Goal: Information Seeking & Learning: Learn about a topic

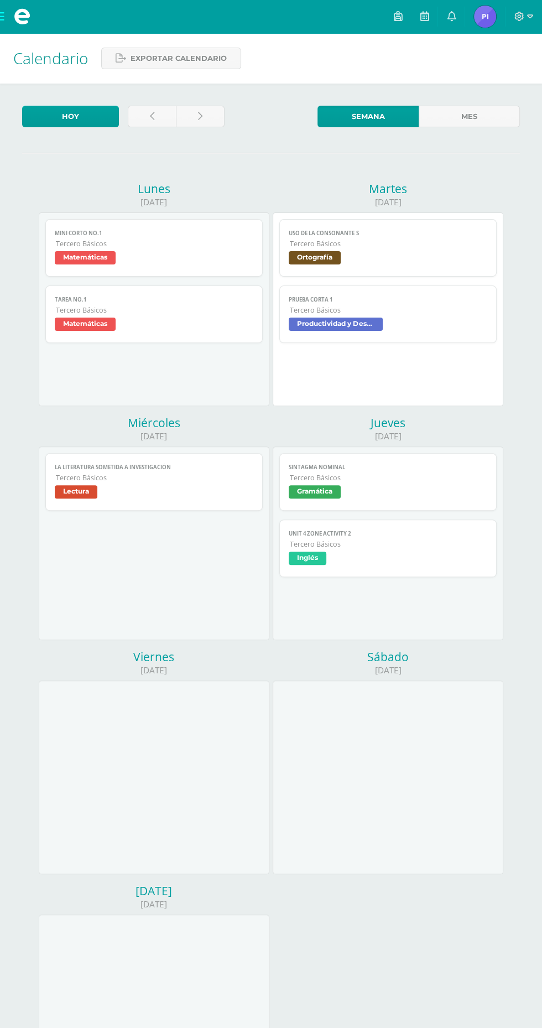
click at [524, 11] on div at bounding box center [524, 16] width 37 height 33
click at [526, 11] on div at bounding box center [524, 16] width 37 height 33
click at [516, 19] on icon at bounding box center [519, 17] width 10 height 10
click at [500, 75] on span "Cerrar sesión" at bounding box center [495, 75] width 50 height 11
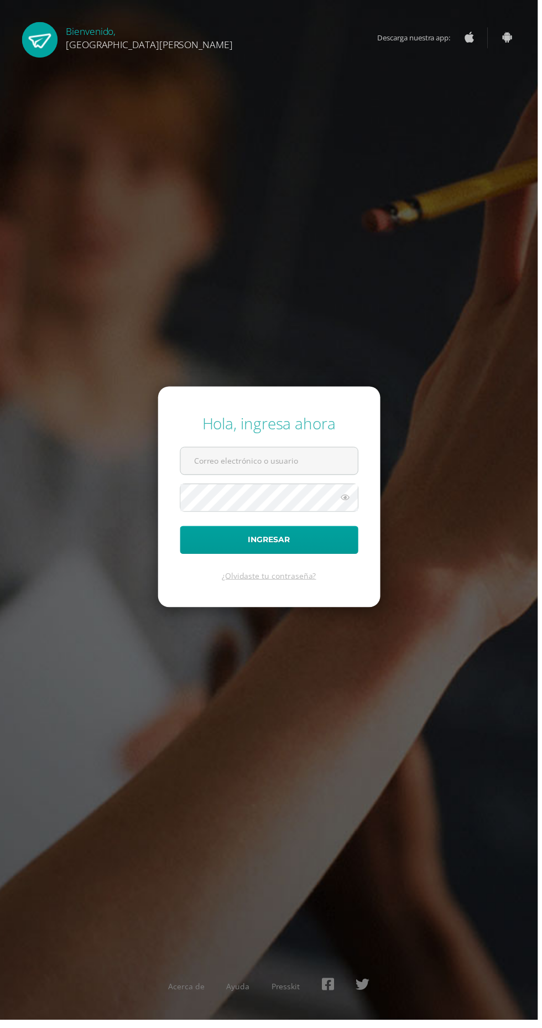
click at [325, 478] on input "text" at bounding box center [271, 464] width 179 height 27
type input "1@fatima.edoo.gt"
click at [181, 530] on button "Ingresar" at bounding box center [271, 544] width 180 height 28
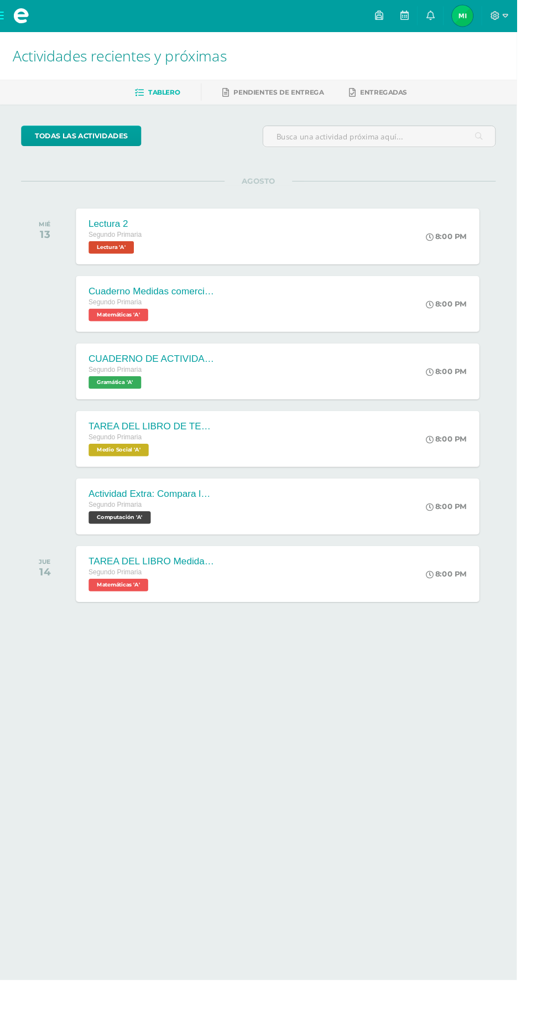
click at [315, 316] on div "Cuaderno Medidas comerciales Segundo Primaria Matemáticas 'A' 8:00 PM Cuaderno …" at bounding box center [291, 318] width 423 height 59
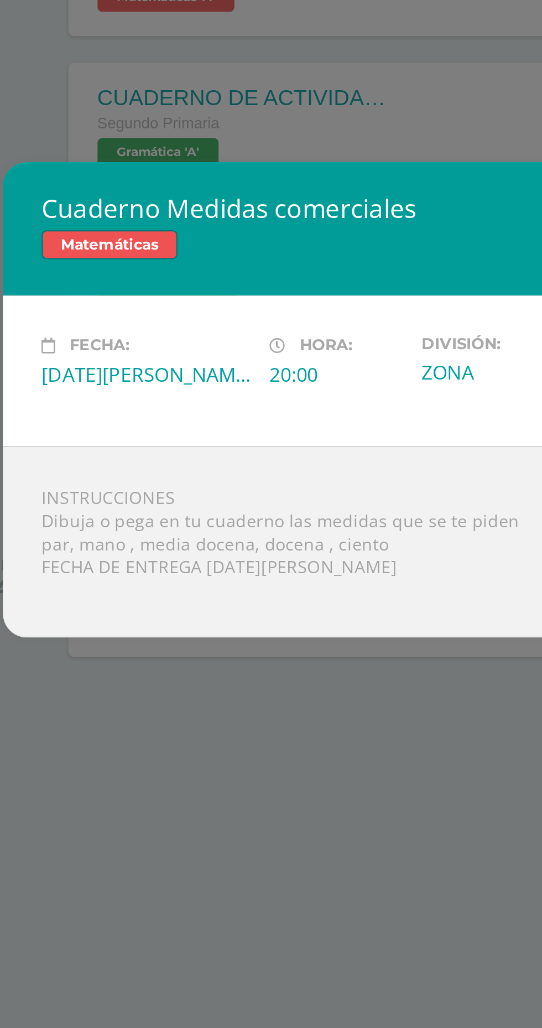
click at [96, 661] on div "Cuaderno Medidas comerciales Matemáticas Fecha: Miércoles 13 de Agosto Hora: 20…" at bounding box center [271, 514] width 542 height 1028
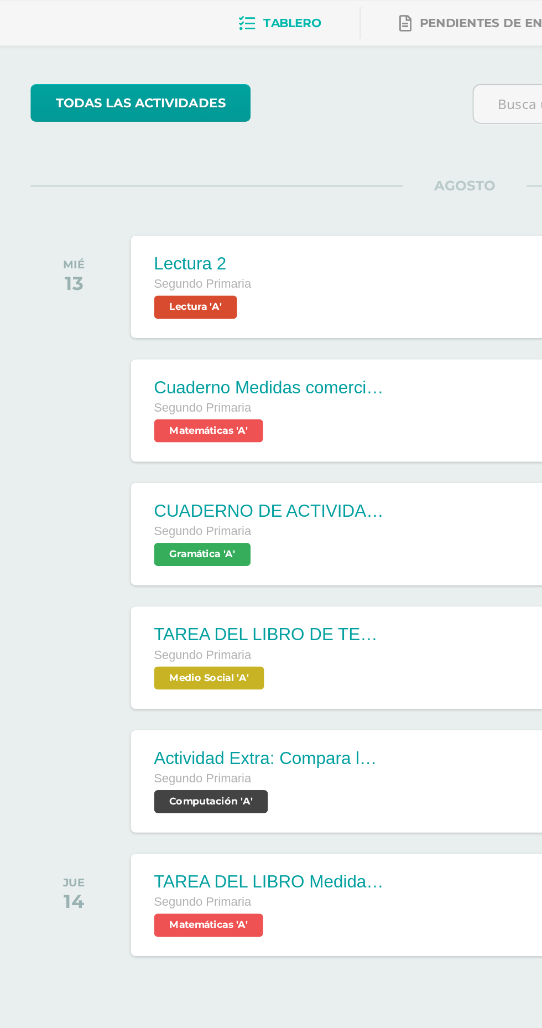
click at [254, 326] on div "Cuaderno Medidas comerciales Segundo Primaria Matemáticas 'A' 8:00 PM Cuaderno …" at bounding box center [291, 318] width 423 height 59
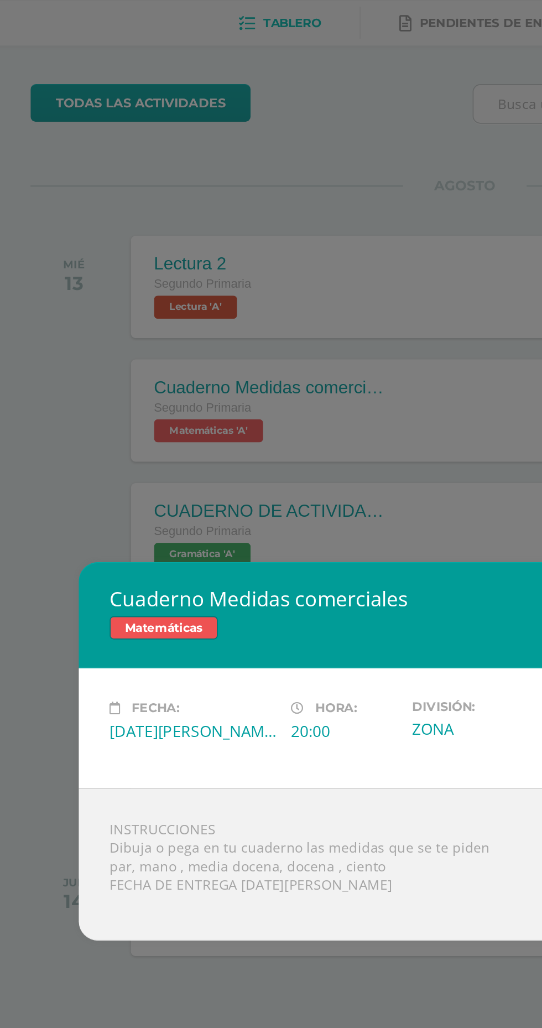
click at [264, 329] on div "Cuaderno Medidas comerciales Matemáticas Fecha: Miércoles 13 de Agosto Hora: 20…" at bounding box center [271, 514] width 542 height 1028
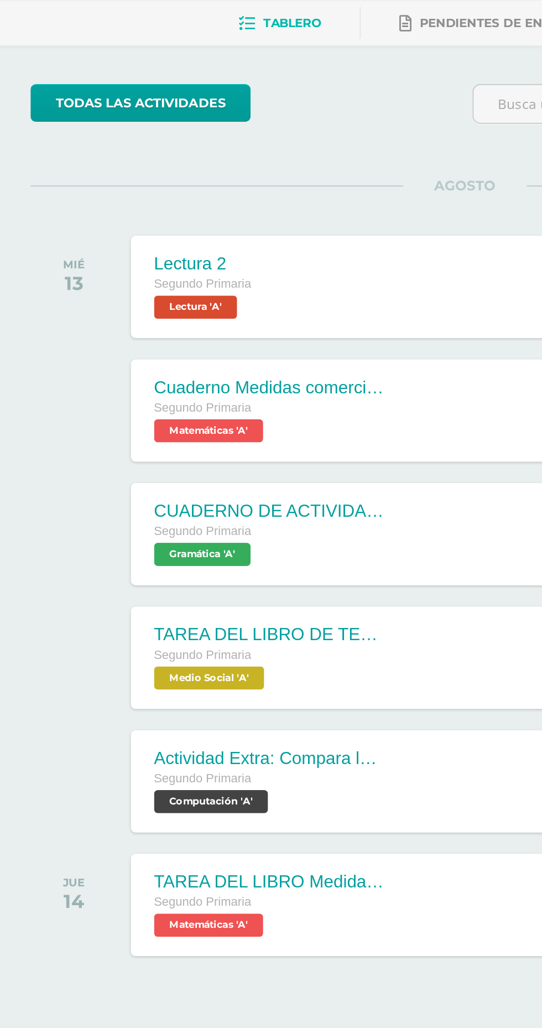
click at [250, 593] on div "TAREA DEL LIBRO Medidas comerciales Segundo Primaria Matemáticas 'A' 8:00 PM TA…" at bounding box center [291, 601] width 423 height 59
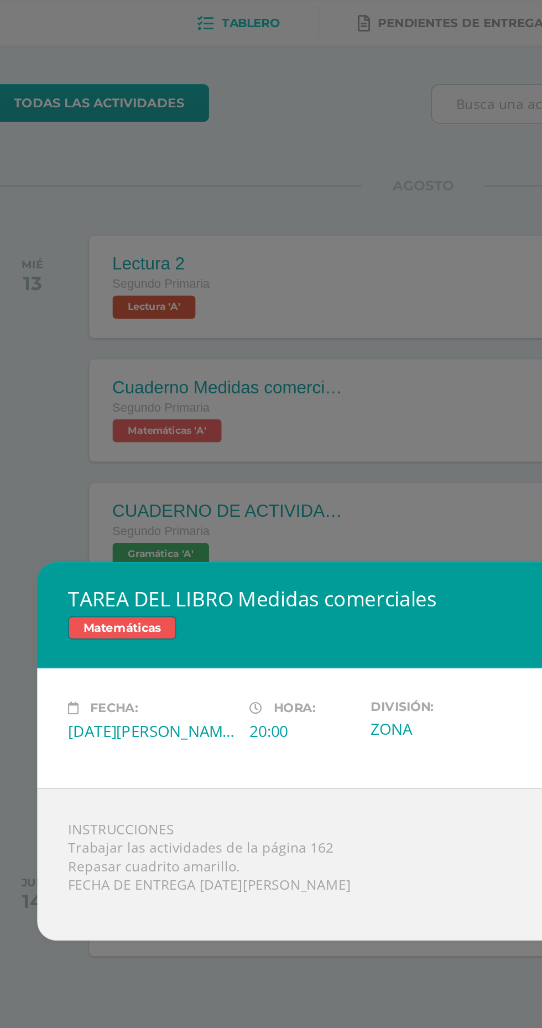
click at [272, 330] on div "TAREA DEL LIBRO Medidas comerciales Matemáticas Fecha: Jueves 14 de Agosto Hora…" at bounding box center [271, 514] width 542 height 1028
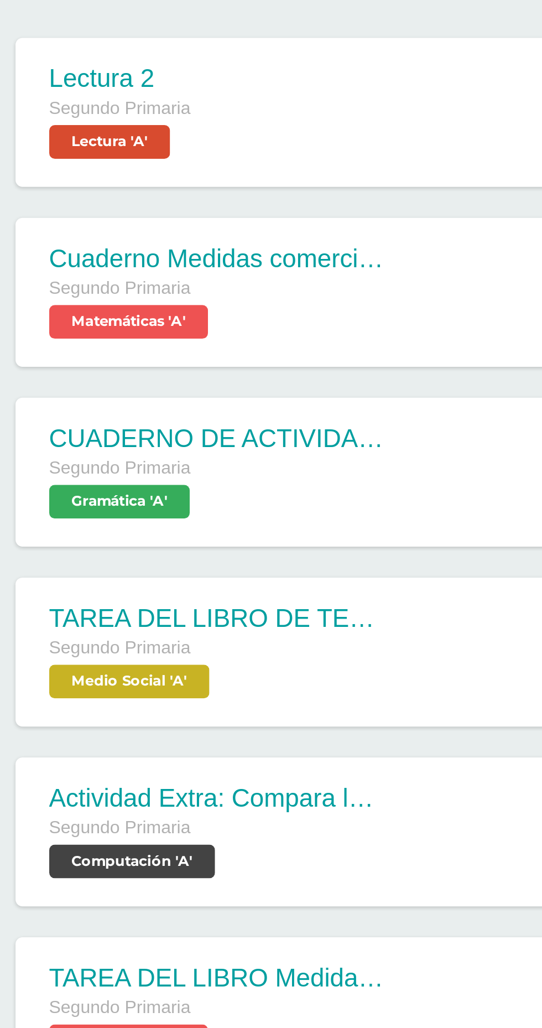
click at [236, 317] on div "Cuaderno Medidas comerciales Segundo Primaria Matemáticas 'A'" at bounding box center [159, 318] width 159 height 59
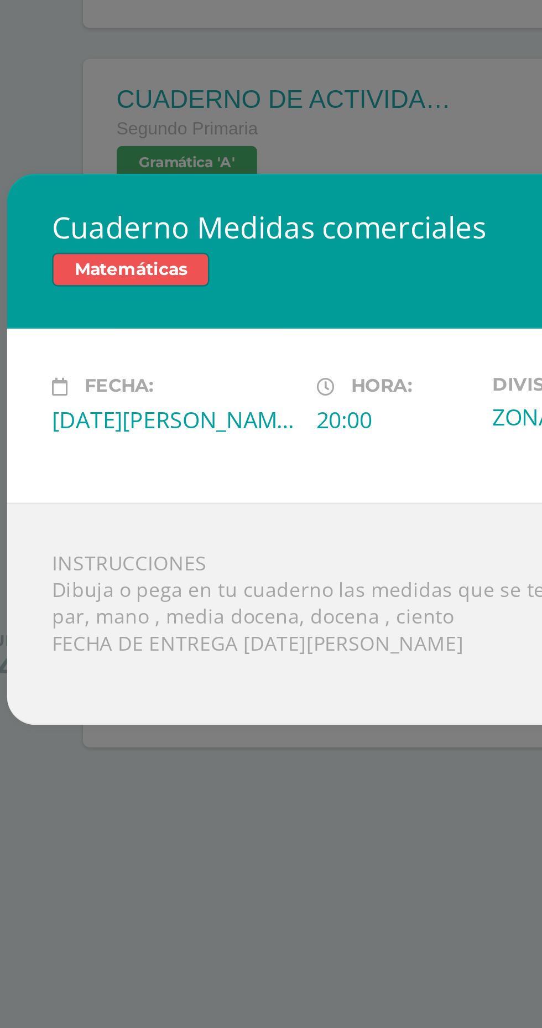
click at [233, 391] on div "Cuaderno Medidas comerciales Matemáticas Fecha: Miércoles 13 de Agosto Hora: 20…" at bounding box center [271, 514] width 542 height 1028
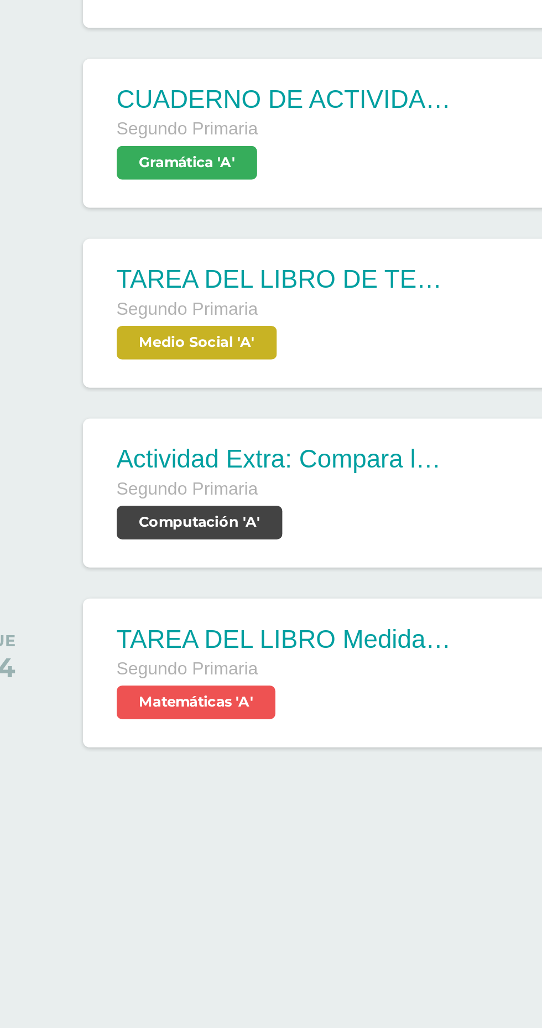
click at [132, 607] on span "Matemáticas 'A'" at bounding box center [124, 613] width 63 height 13
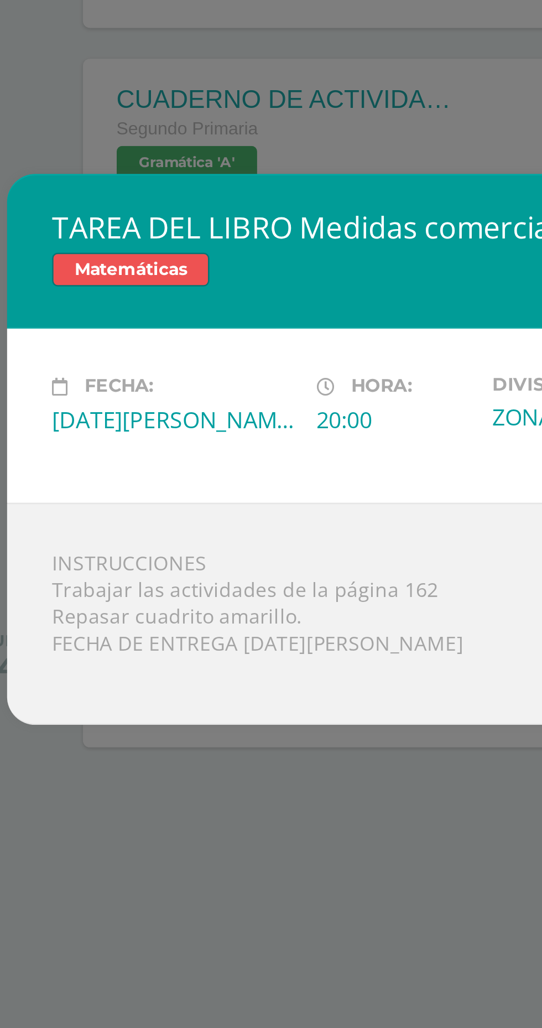
click at [186, 721] on div "TAREA DEL LIBRO Medidas comerciales Matemáticas Fecha: Jueves 14 de Agosto Hora…" at bounding box center [271, 514] width 542 height 1028
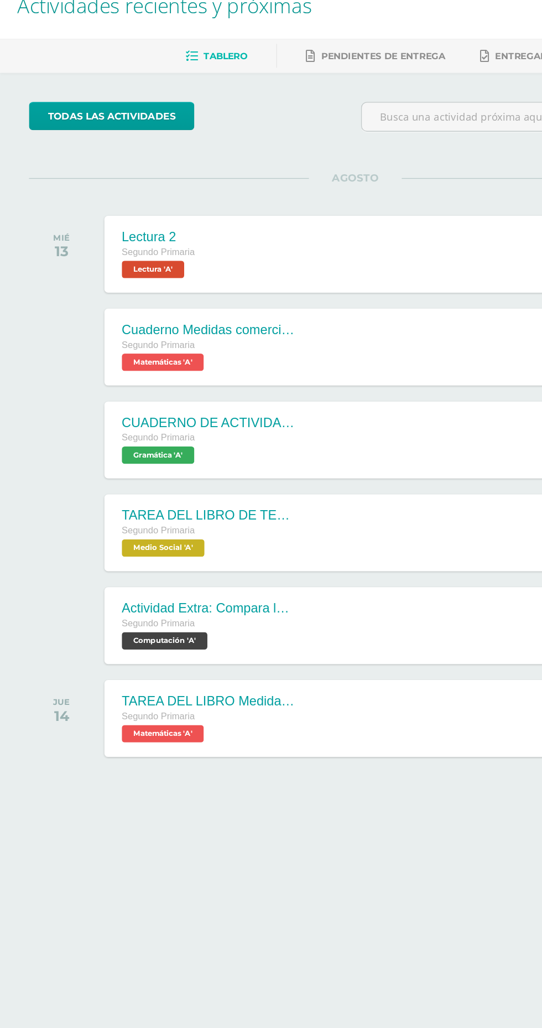
click at [294, 389] on div "CUADERNO DE ACTIVIDADES Segundo Primaria Gramática 'A' 8:00 PM CUADERNO DE ACTI…" at bounding box center [291, 389] width 423 height 59
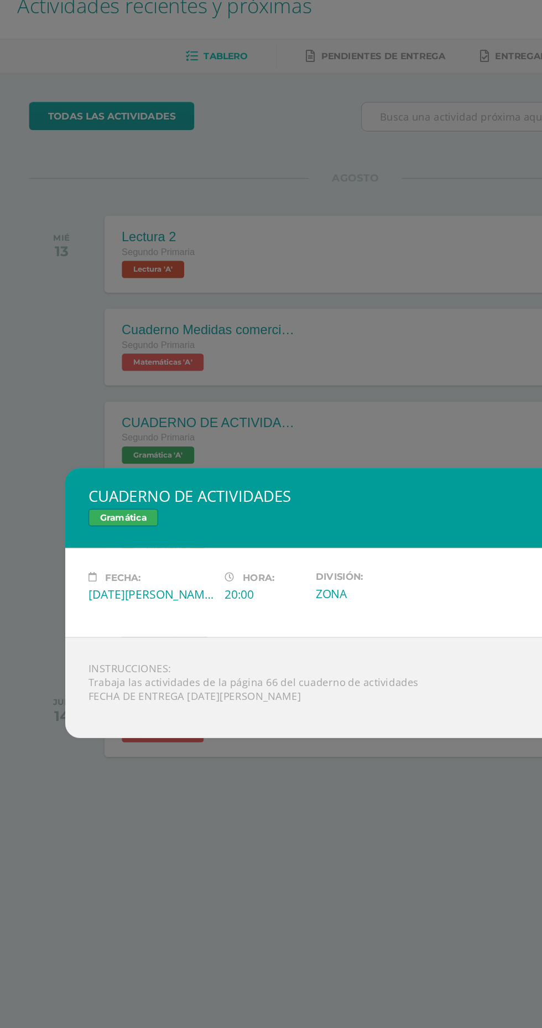
click at [362, 334] on div "CUADERNO DE ACTIVIDADES Gramática Fecha: Miércoles 13 de Agosto Hora: 20:00 Div…" at bounding box center [271, 514] width 542 height 1028
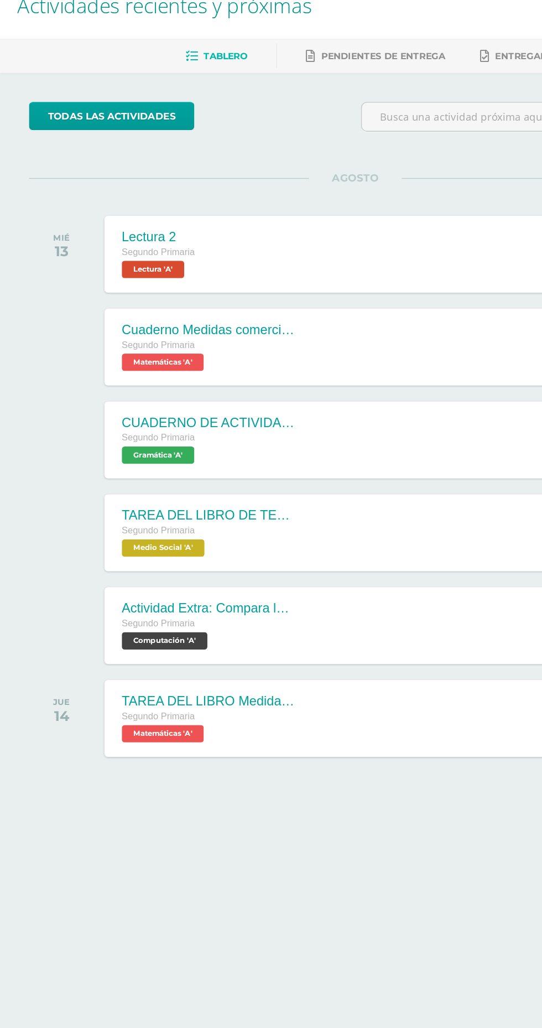
click at [247, 452] on div "CUADERNO DE ACTIVIDADES Gramática Fecha: Miércoles 13 de Agosto Hora: 20:00 Div…" at bounding box center [270, 514] width 533 height 206
click at [237, 461] on div "TAREA DEL LIBRO DE TEXTO la colonia Segundo Primaria Medio Social 'A'" at bounding box center [159, 460] width 159 height 59
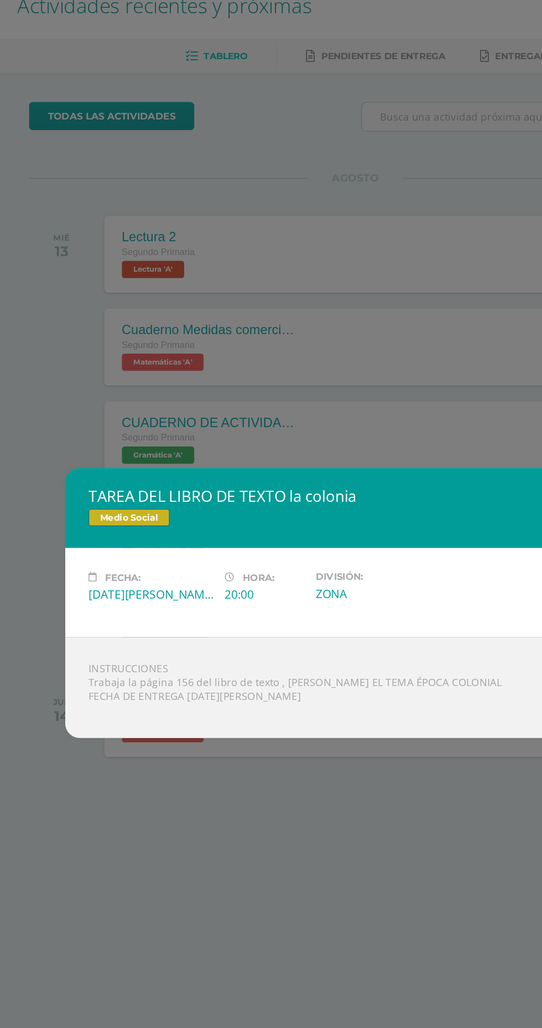
click at [326, 341] on div "TAREA DEL LIBRO DE TEXTO la colonia Medio Social Fecha: Miércoles 13 de Agosto …" at bounding box center [271, 514] width 542 height 1028
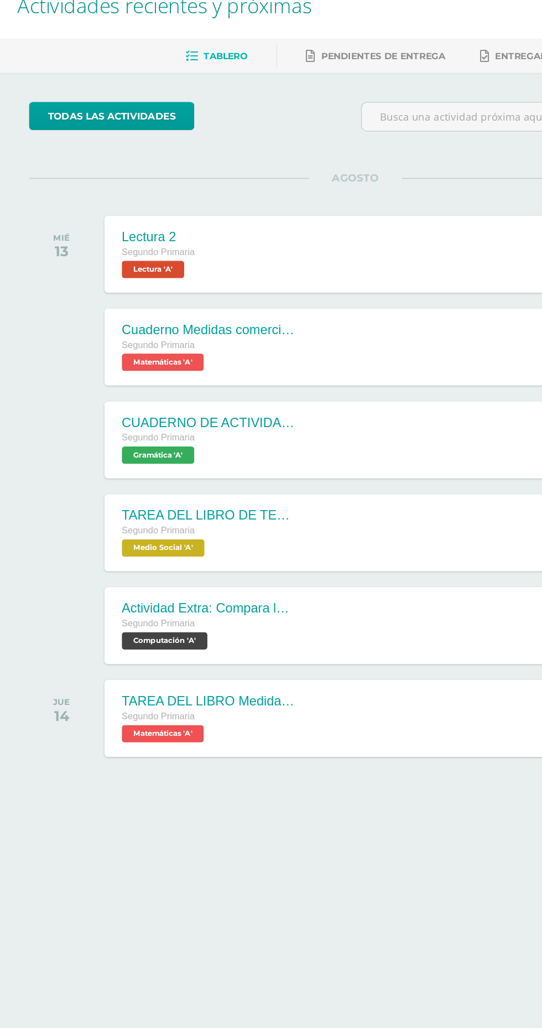
click at [334, 307] on div "Cuaderno Medidas comerciales Segundo Primaria Matemáticas 'A' 8:00 PM Cuaderno …" at bounding box center [291, 318] width 423 height 59
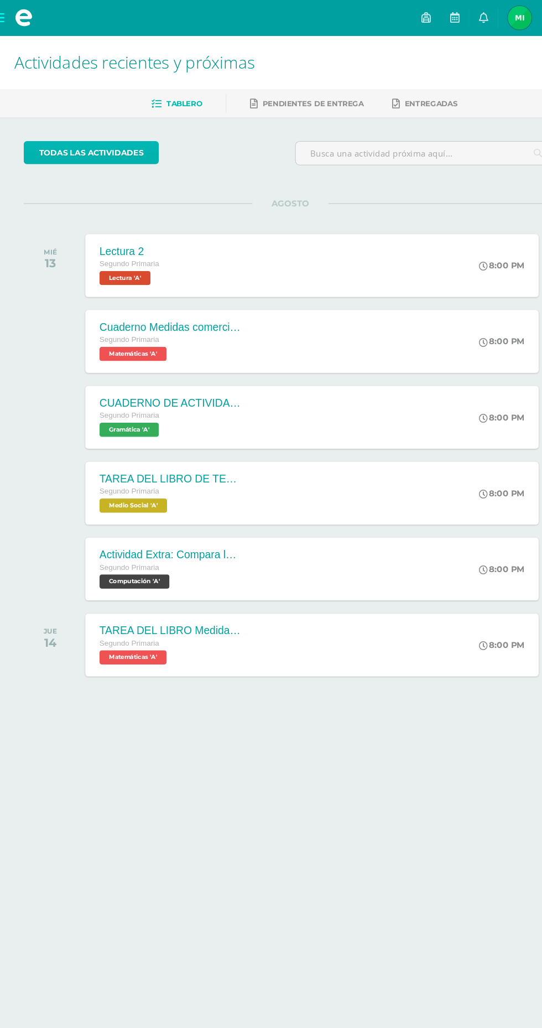
click at [132, 152] on link "todas las Actividades" at bounding box center [85, 143] width 126 height 22
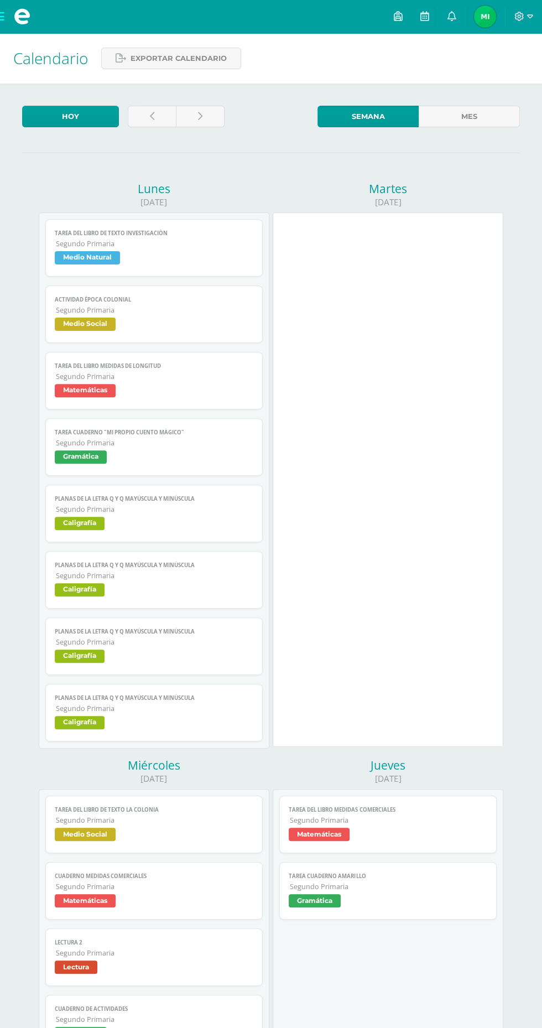
click at [201, 319] on span "Medio Social" at bounding box center [154, 325] width 198 height 16
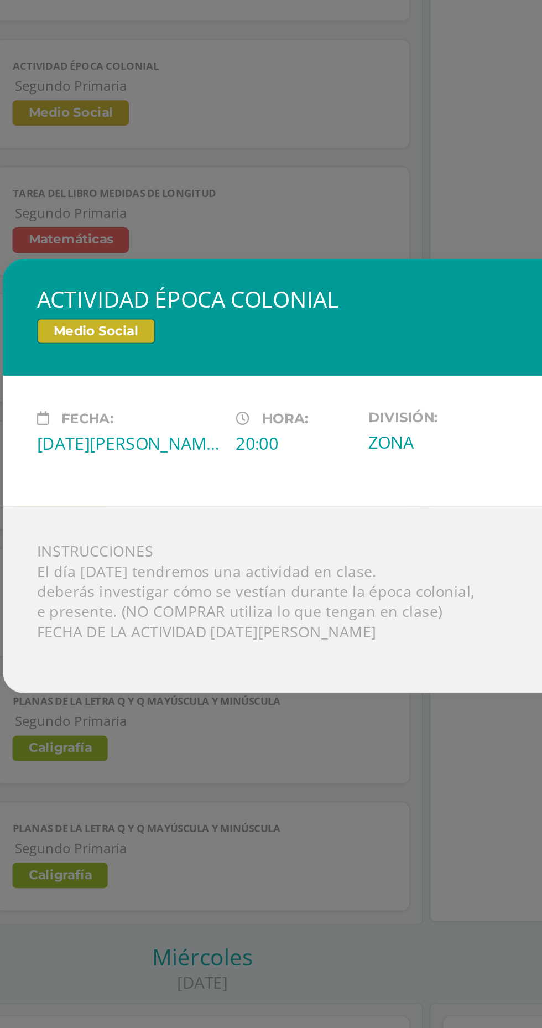
click at [103, 389] on div "ACTIVIDAD ÉPOCA COLONIAL Medio Social Fecha: [DATE][PERSON_NAME] Hora: 20:00 Di…" at bounding box center [271, 514] width 542 height 1028
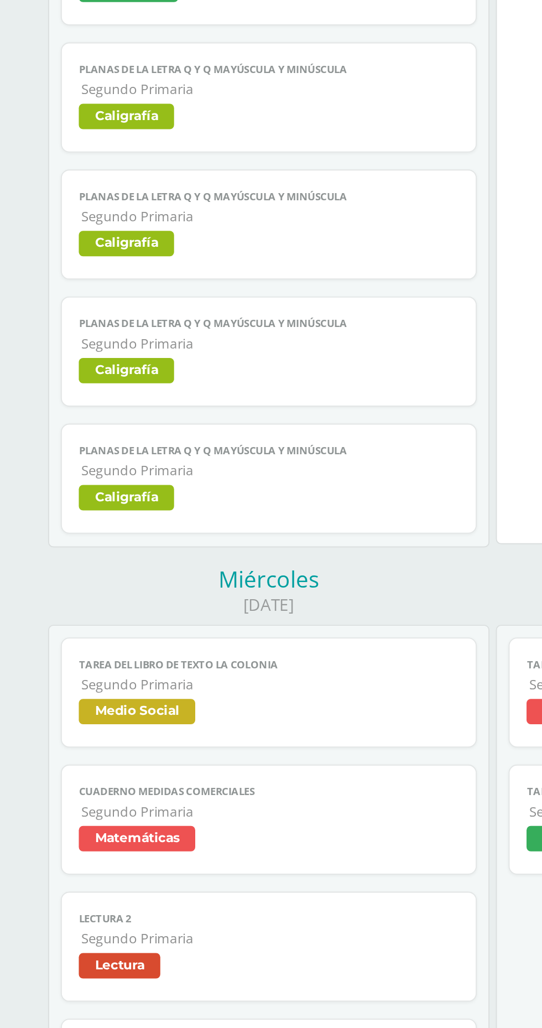
click at [72, 818] on span "Segundo Primaria" at bounding box center [154, 819] width 197 height 9
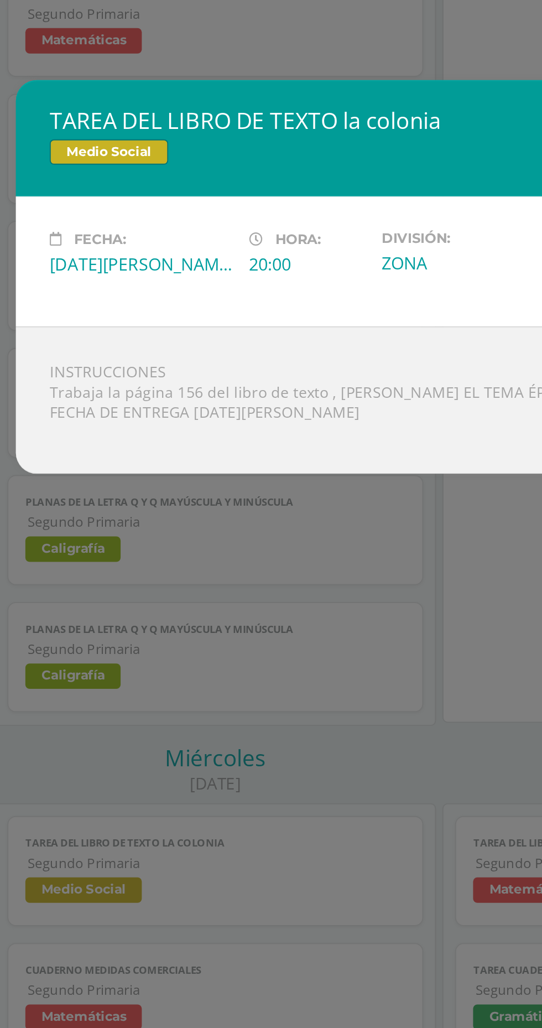
click at [117, 732] on div "TAREA DEL LIBRO DE TEXTO la colonia Medio Social Fecha: Miércoles 13 de Agosto …" at bounding box center [271, 514] width 542 height 1028
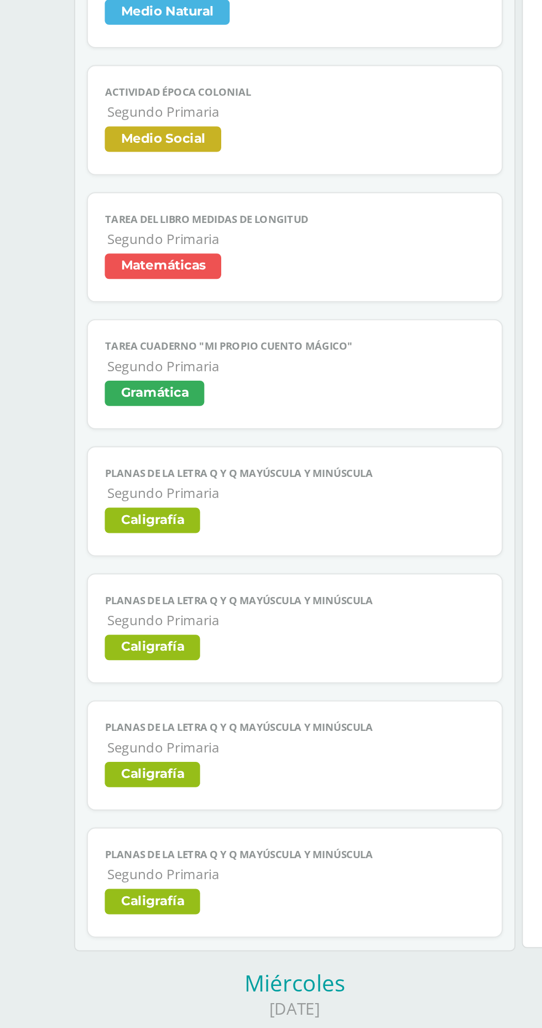
click at [100, 441] on span "Segundo Primaria" at bounding box center [154, 442] width 197 height 9
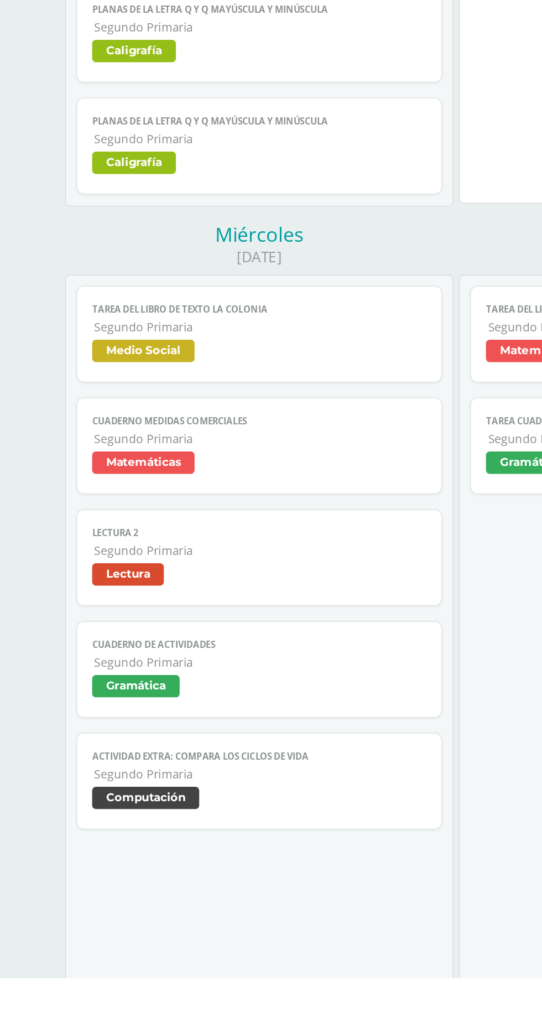
scroll to position [197, 0]
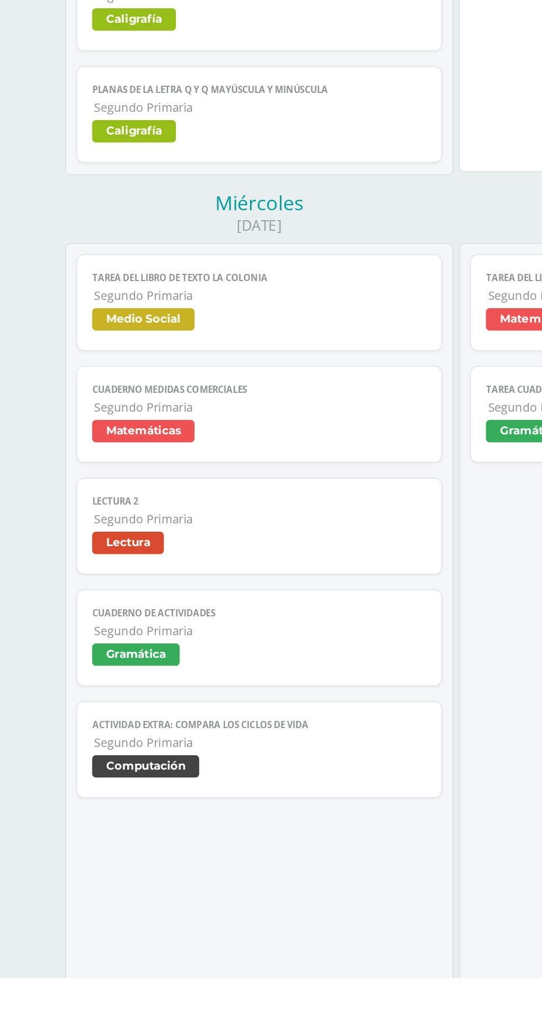
click at [166, 837] on span "Gramática" at bounding box center [154, 837] width 198 height 16
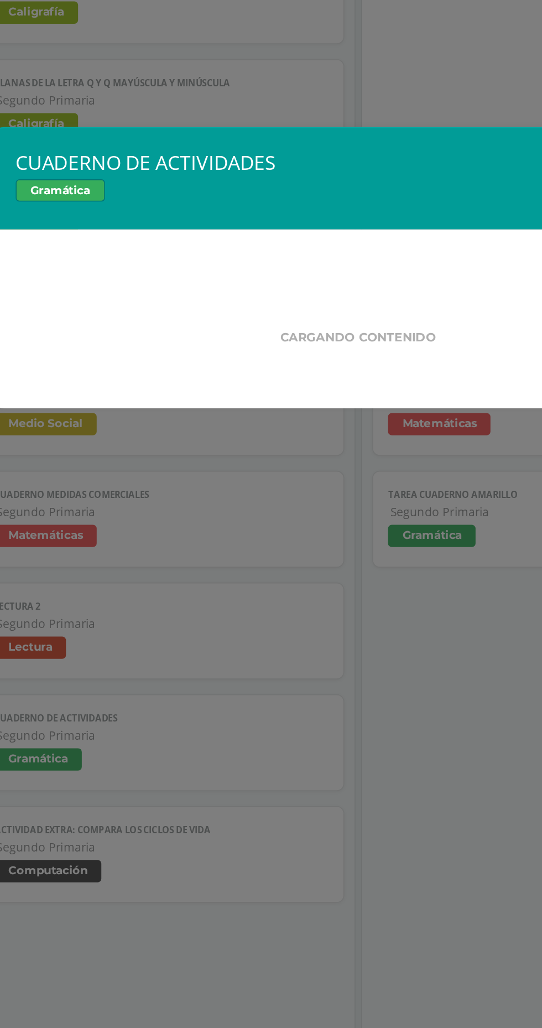
scroll to position [227, 0]
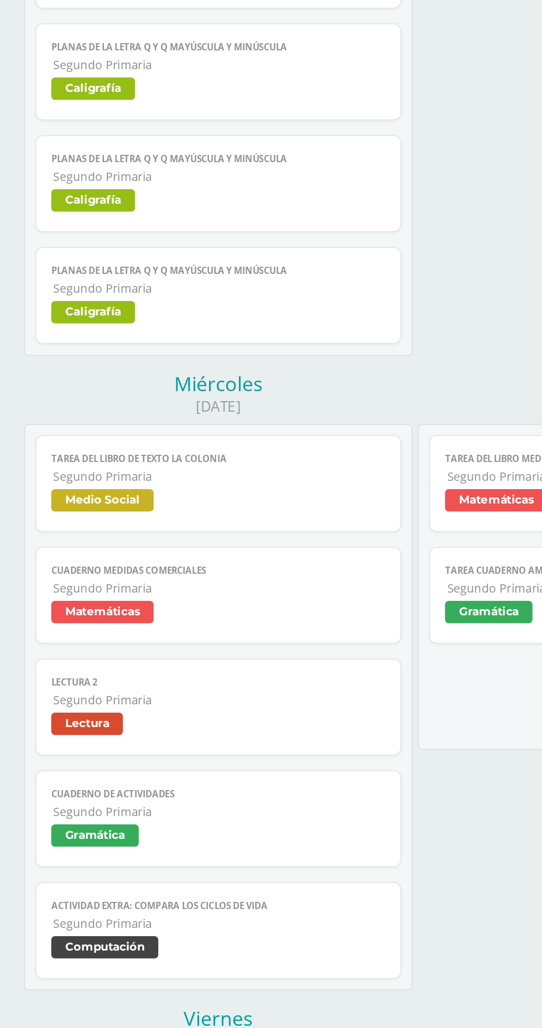
scroll to position [227, 0]
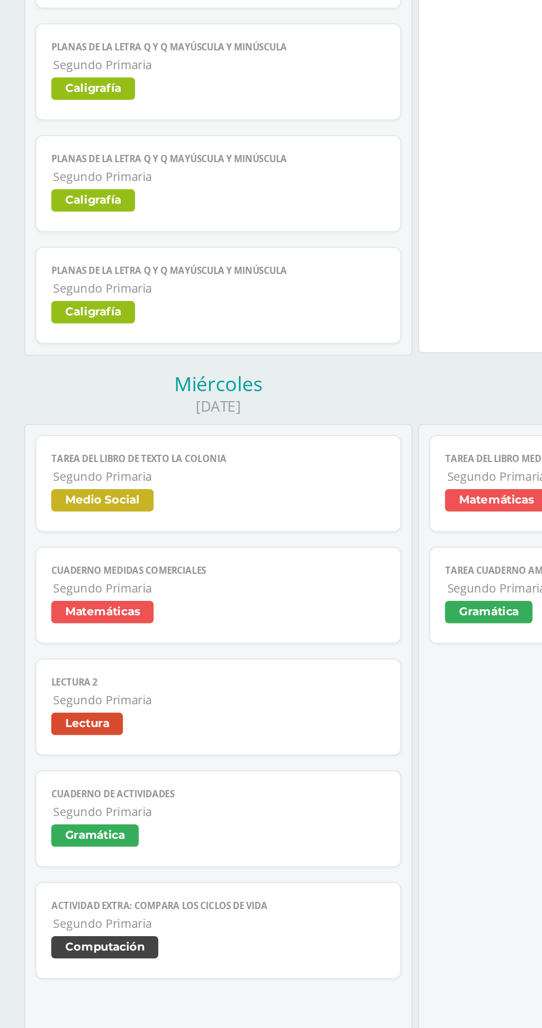
click at [105, 686] on link "Cuaderno Medidas comerciales Segundo Primaria Matemáticas" at bounding box center [153, 663] width 217 height 58
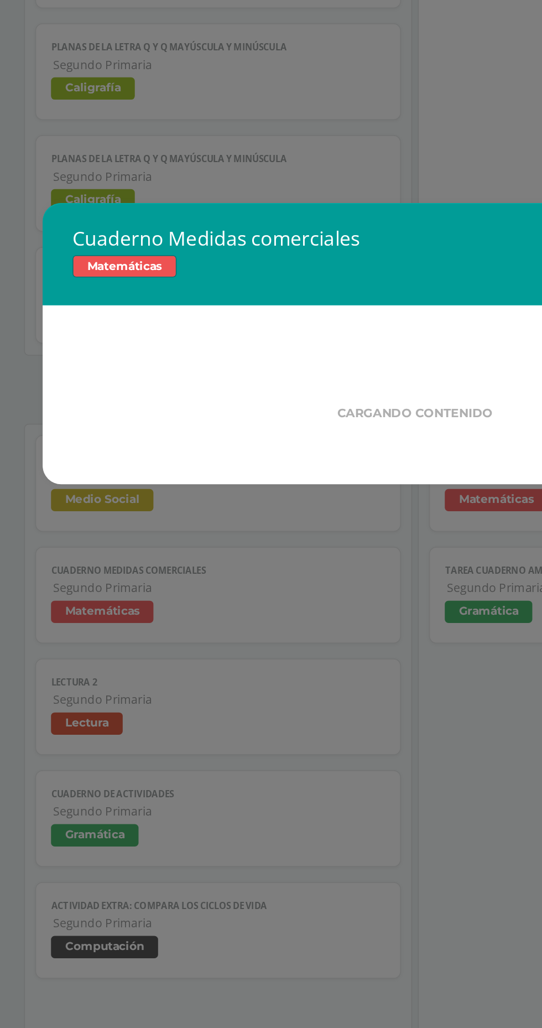
click at [118, 717] on div "Cuaderno Medidas comerciales Matemáticas Cargando contenido Loading..." at bounding box center [271, 514] width 542 height 1028
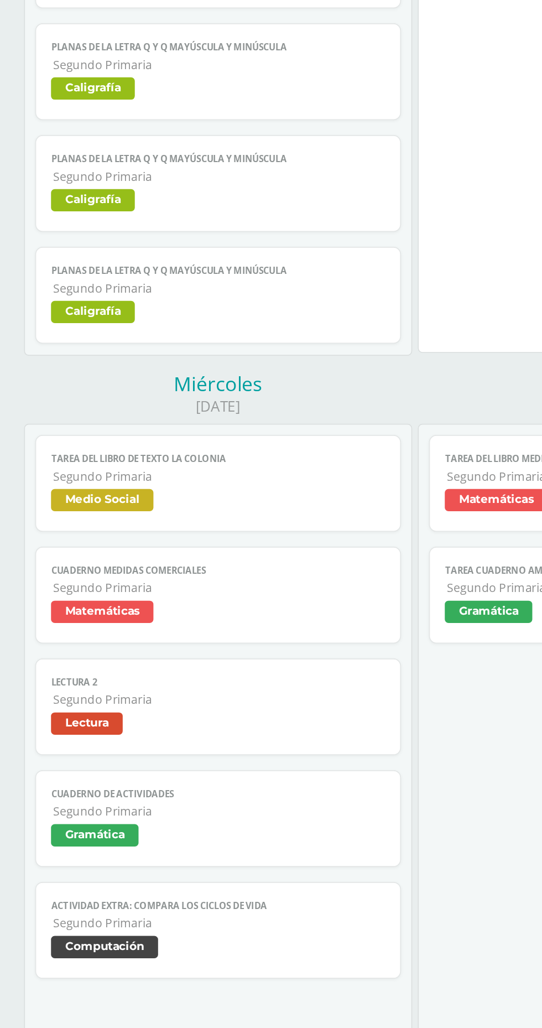
click at [97, 733] on span "Lectura" at bounding box center [154, 741] width 198 height 16
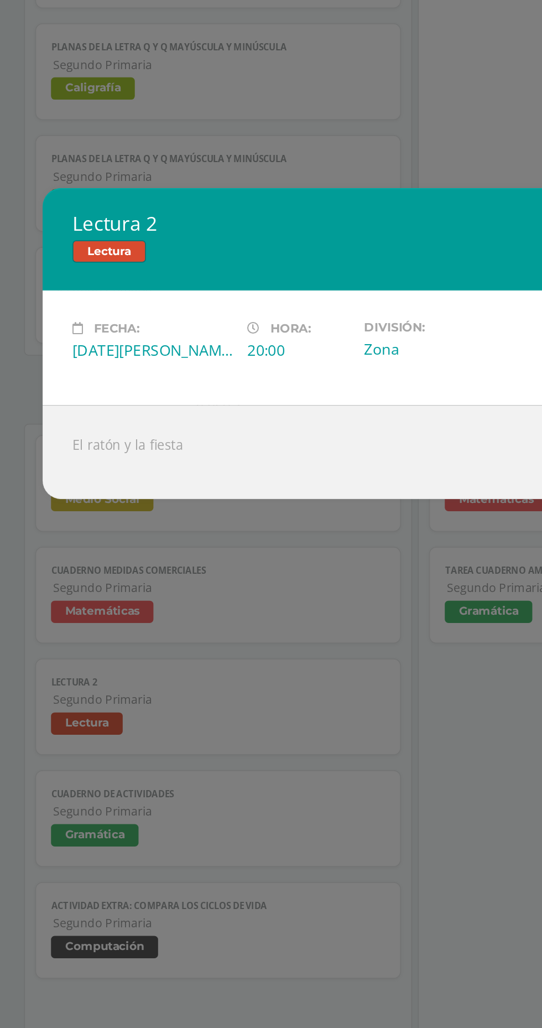
click at [107, 661] on div "Lectura 2 Lectura Fecha: Miércoles 13 de Agosto Hora: 20:00 División: Zona El r…" at bounding box center [271, 514] width 542 height 1028
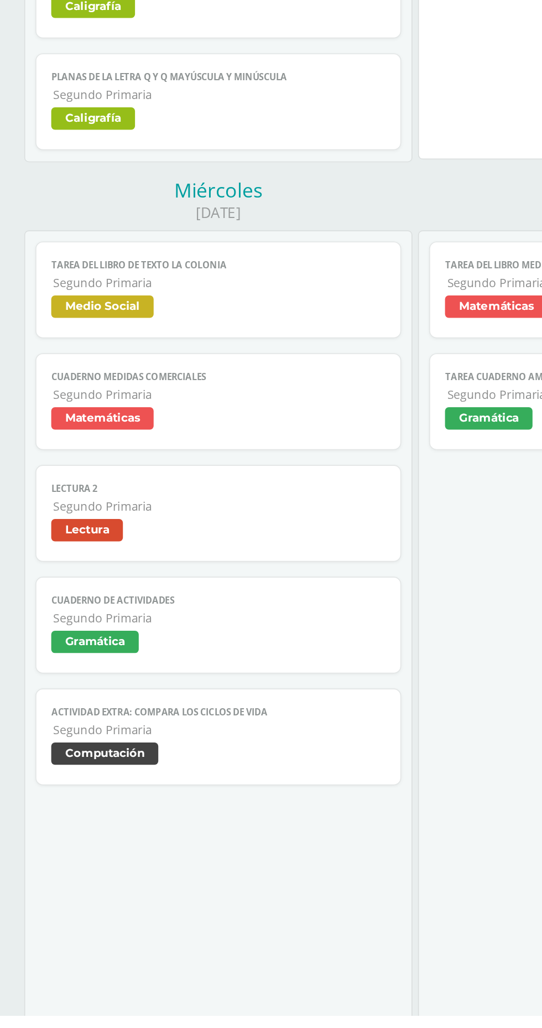
click at [98, 789] on span "Segundo Primaria" at bounding box center [154, 791] width 197 height 9
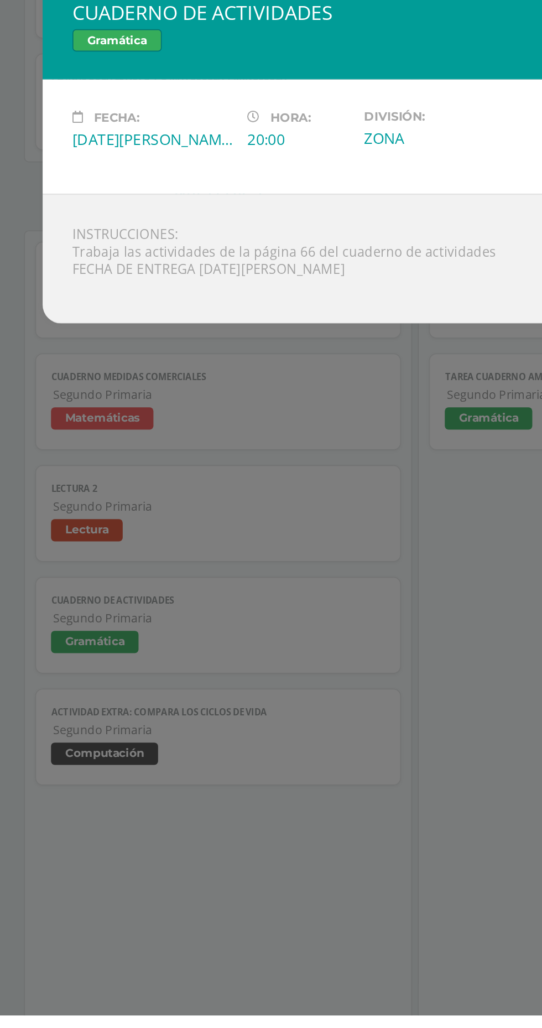
click at [77, 758] on div "CUADERNO DE ACTIVIDADES Gramática Fecha: Miércoles 13 de Agosto Hora: 20:00 Div…" at bounding box center [271, 514] width 542 height 1028
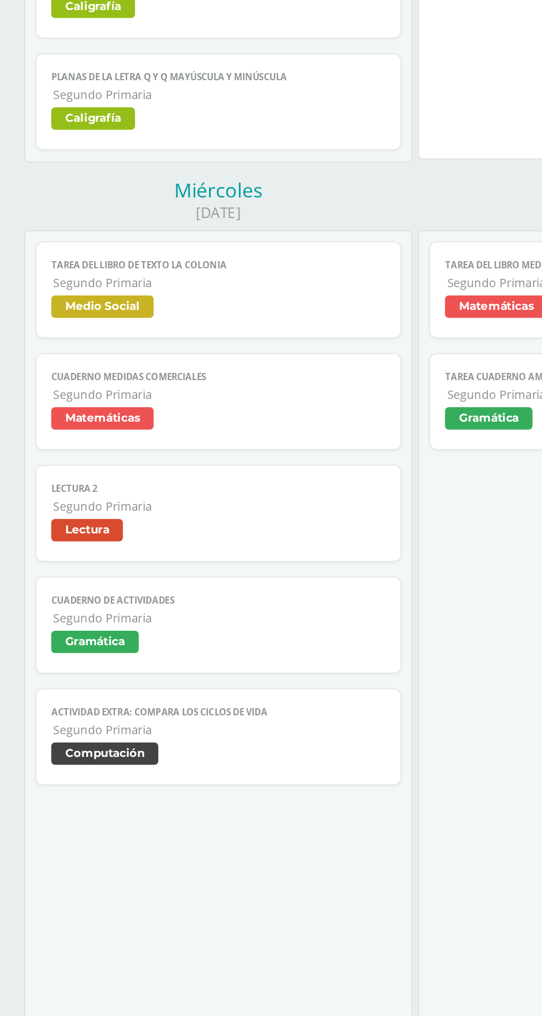
click at [111, 850] on link "Actividad Extra: Compara los Ciclos de Vida Segundo Primaria Computación" at bounding box center [153, 863] width 217 height 58
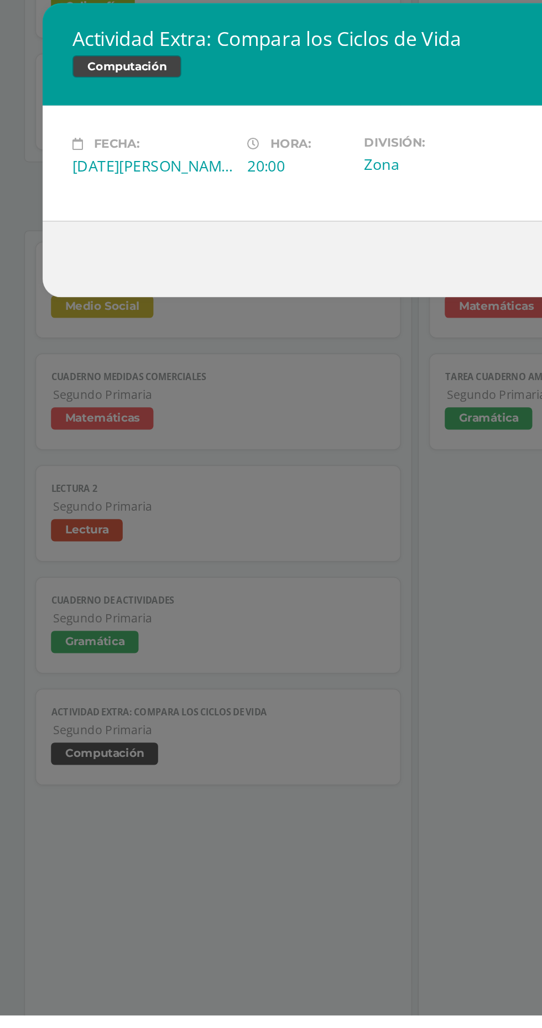
click at [164, 761] on div "Actividad Extra: Compara los Ciclos de Vida Computación Fecha: Miércoles 13 de …" at bounding box center [271, 514] width 542 height 1028
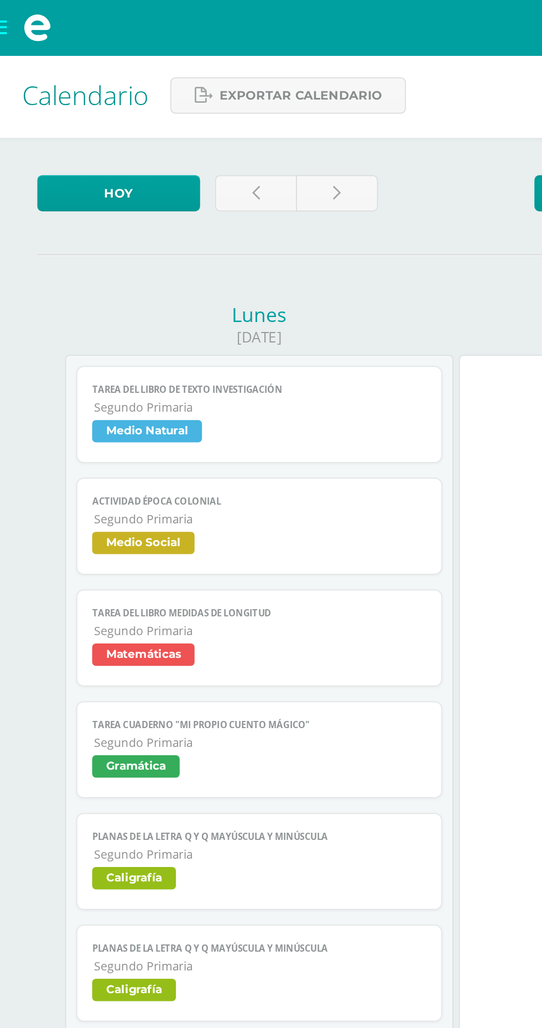
scroll to position [0, 0]
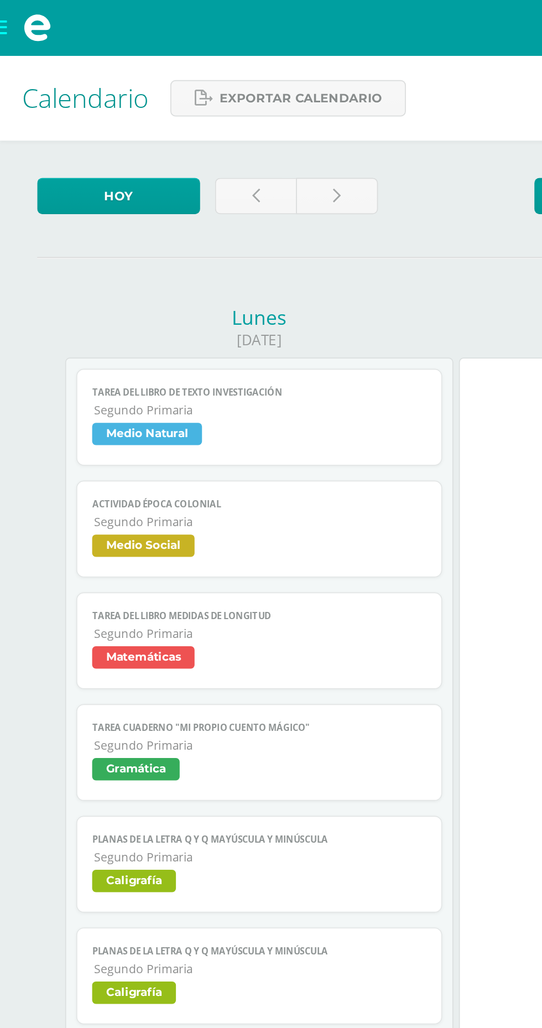
click at [65, 242] on span "Segundo Primaria" at bounding box center [154, 243] width 197 height 9
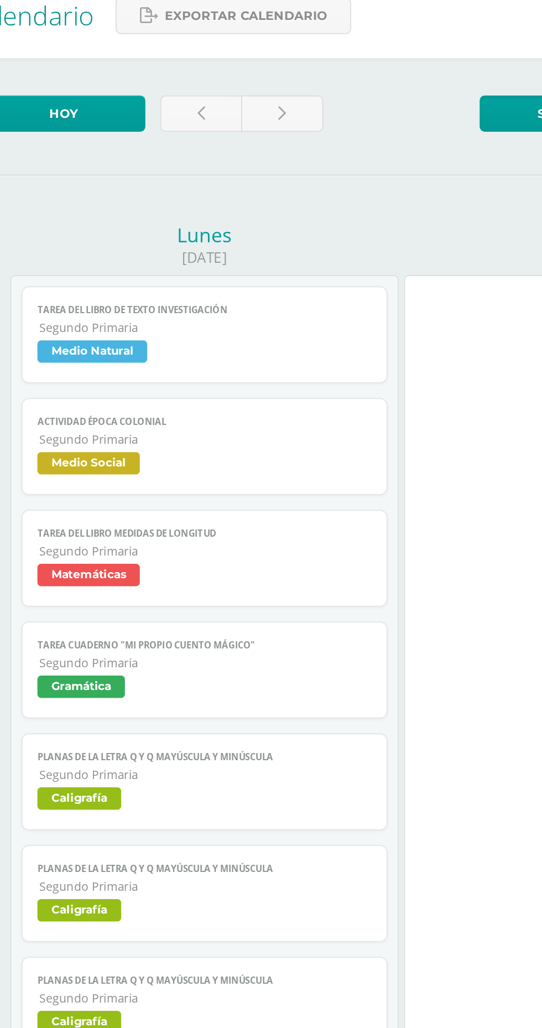
click at [101, 257] on span "Medio Natural" at bounding box center [87, 257] width 65 height 13
